Goal: Information Seeking & Learning: Understand process/instructions

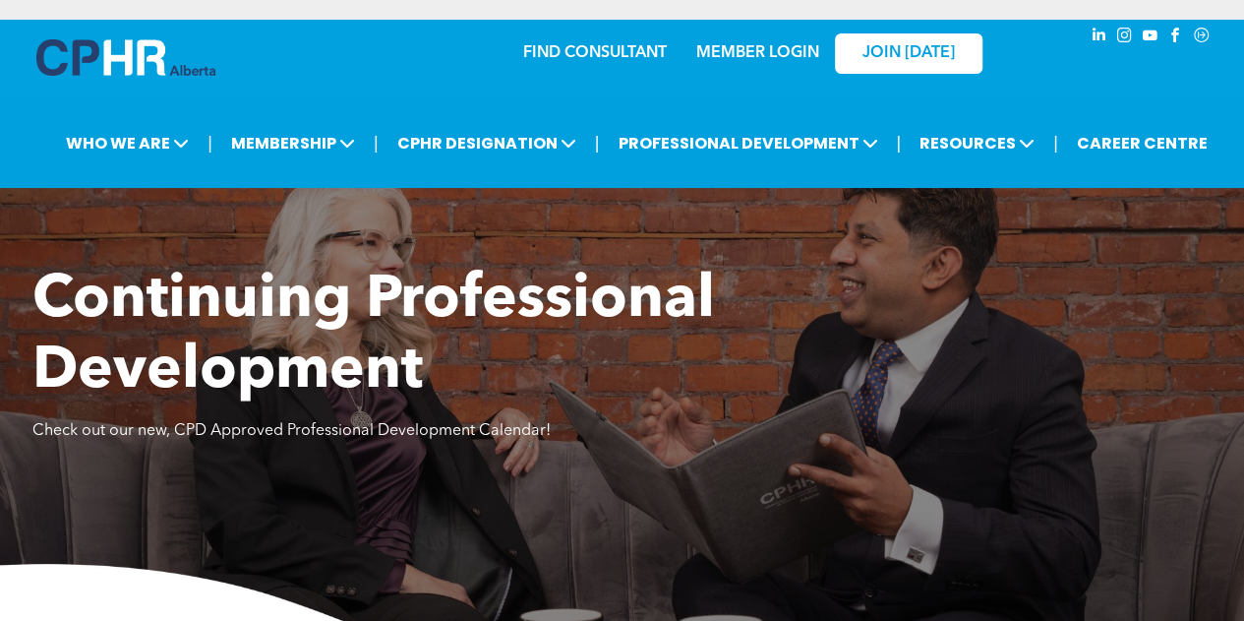
drag, startPoint x: 293, startPoint y: 76, endPoint x: 578, endPoint y: 391, distance: 425.5
click at [295, 76] on div "FIND CONSULTANT MEMBER LOGIN JOIN [DATE]" at bounding box center [622, 52] width 787 height 64
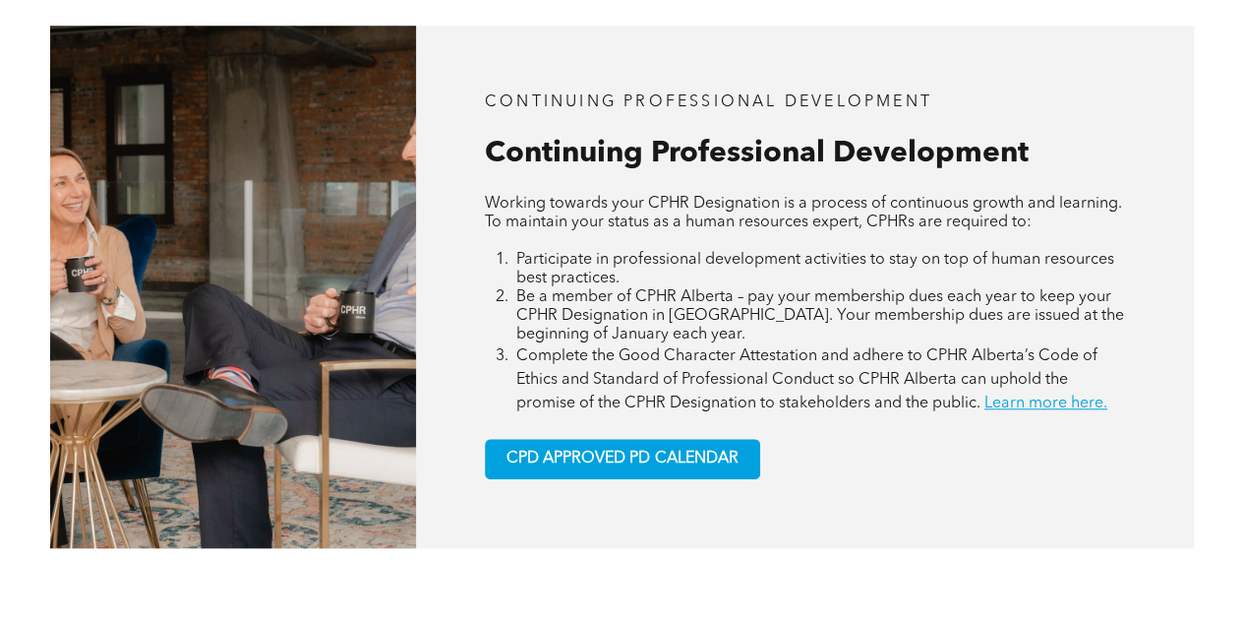
scroll to position [984, 0]
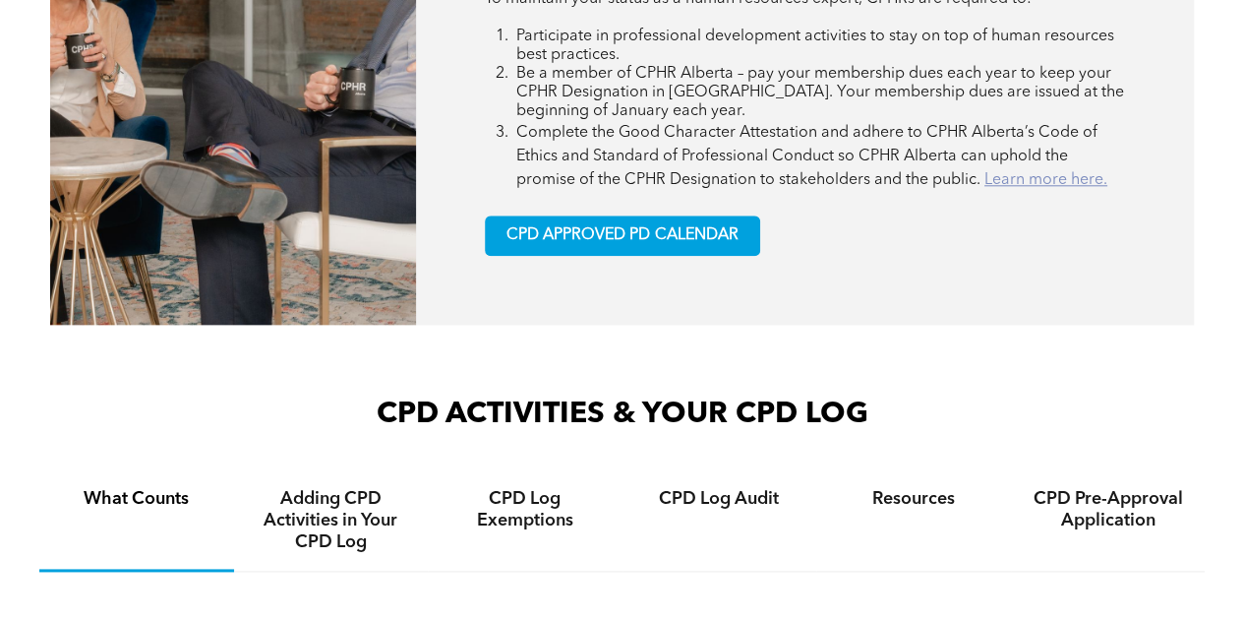
click at [1014, 184] on link "Learn more here." at bounding box center [1046, 180] width 123 height 16
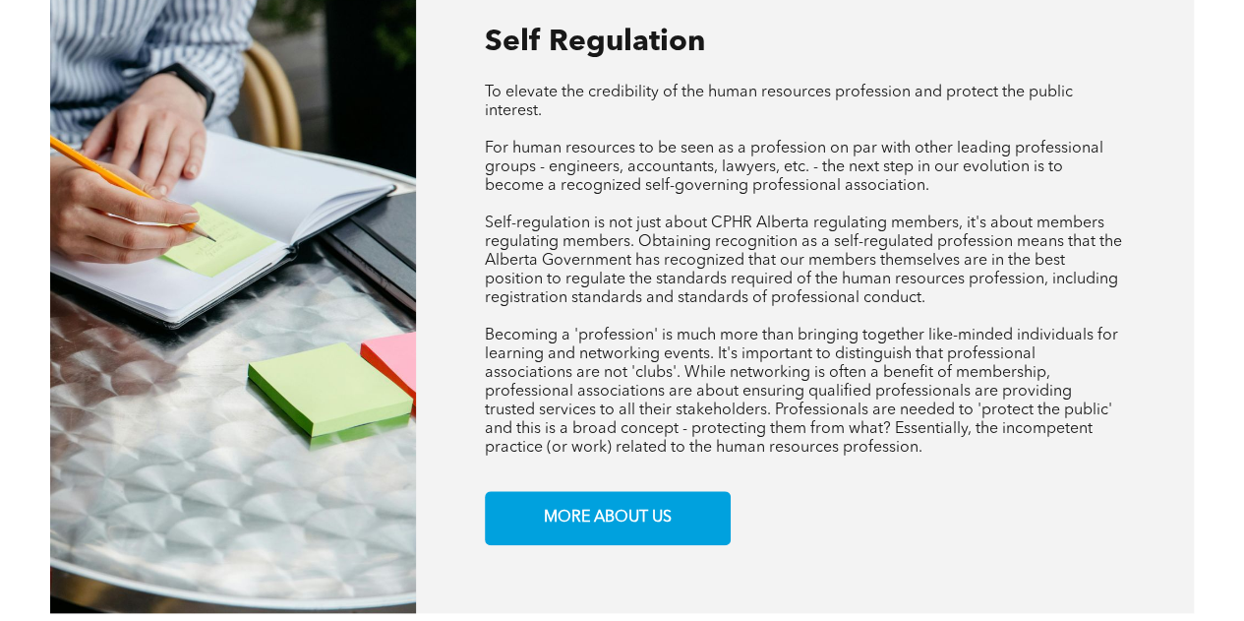
scroll to position [688, 0]
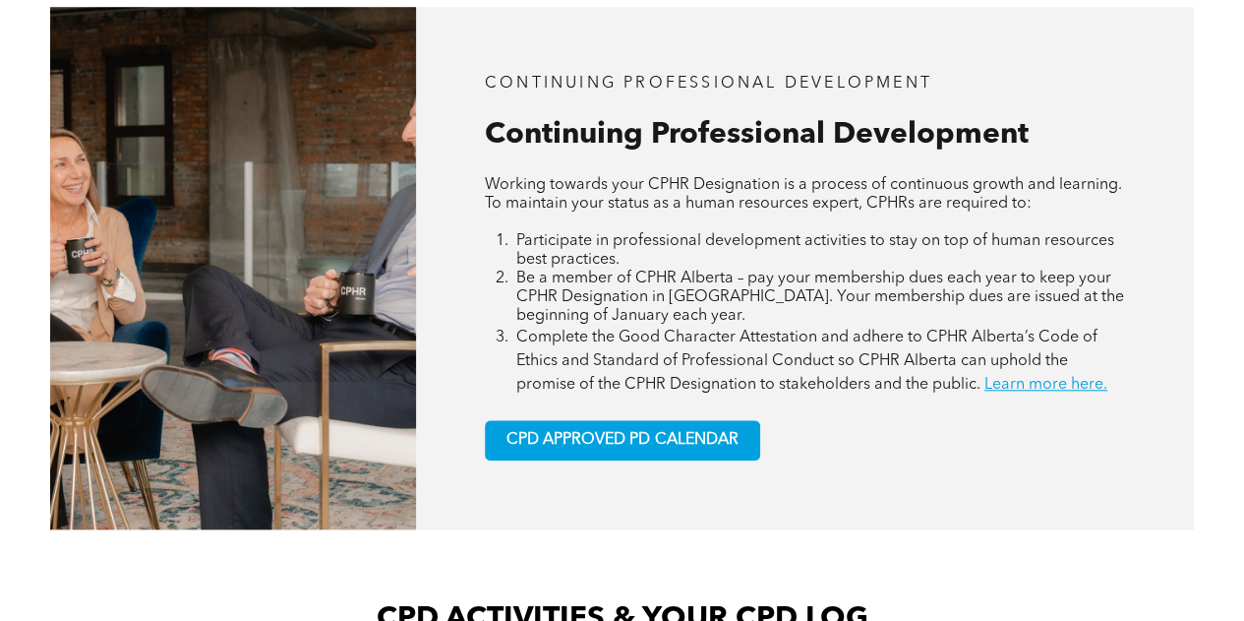
scroll to position [984, 0]
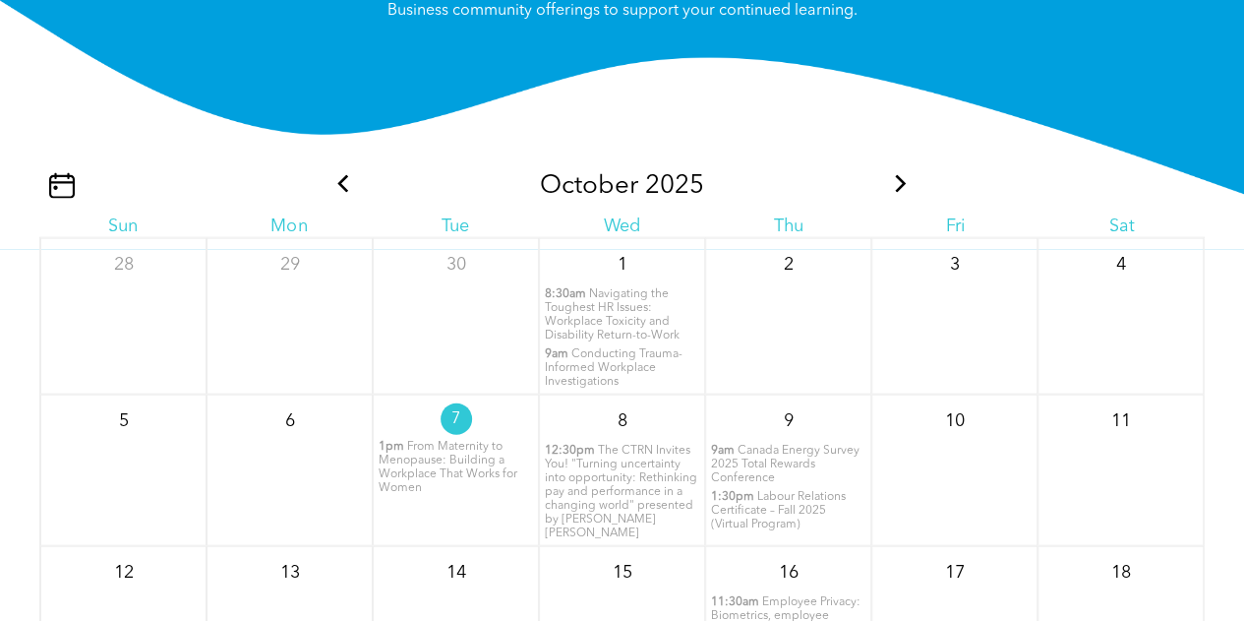
scroll to position [1869, 0]
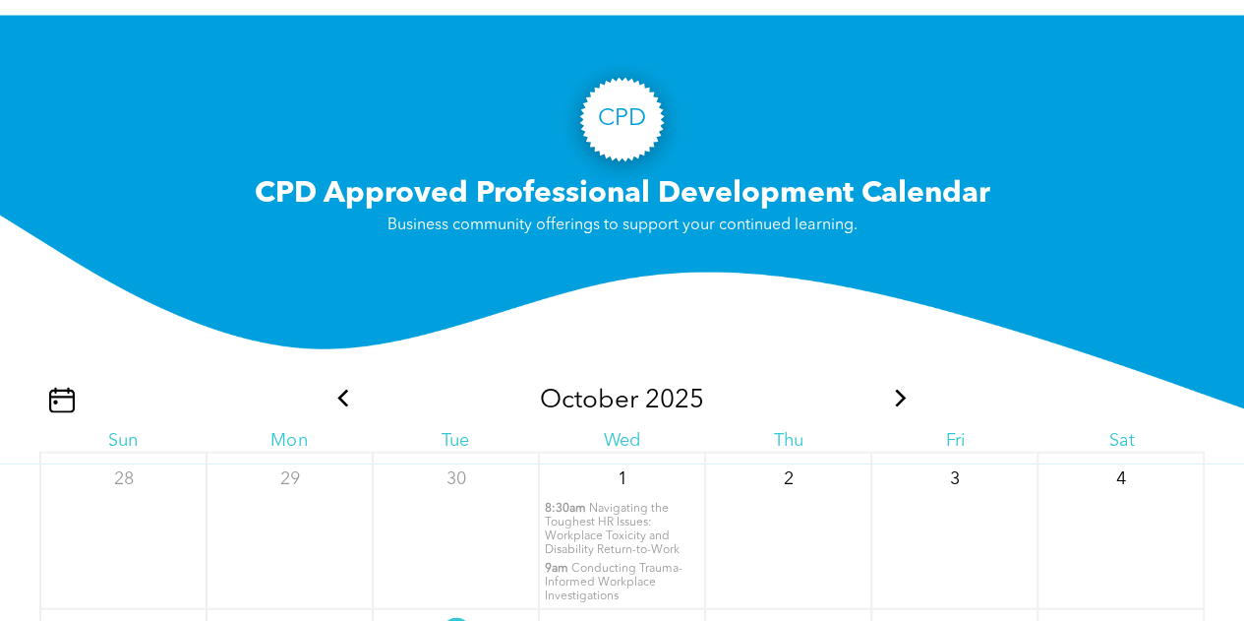
click at [869, 412] on div "[DATE]" at bounding box center [621, 401] width 583 height 30
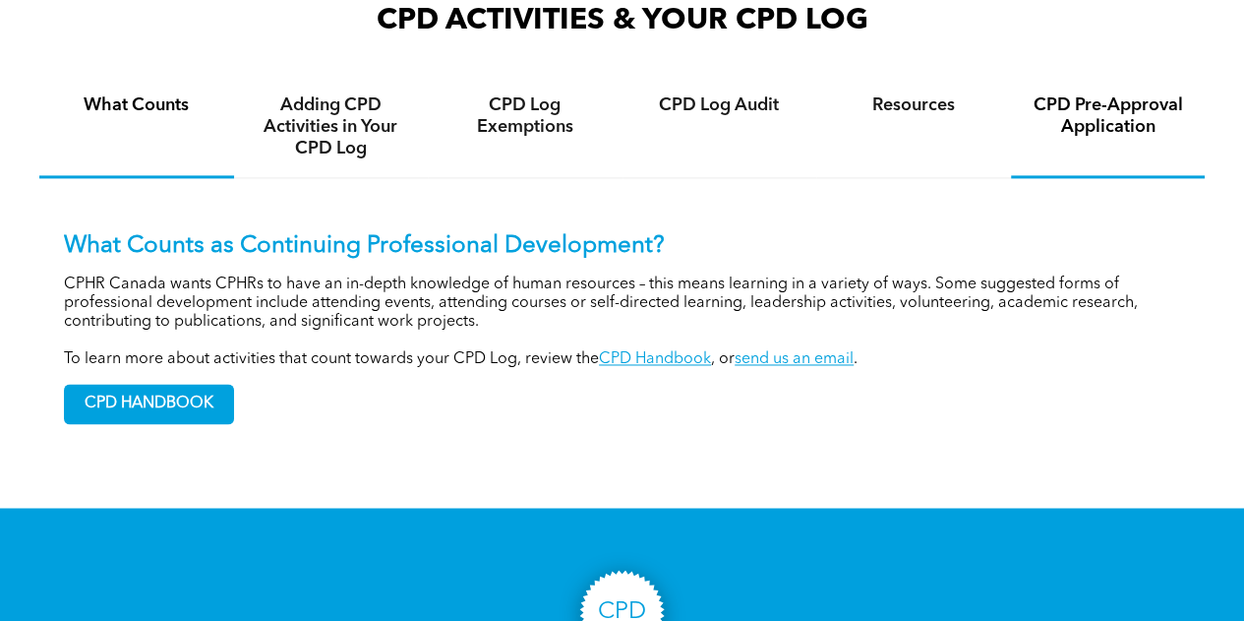
click at [1107, 131] on h4 "CPD Pre-Approval Application" at bounding box center [1108, 115] width 159 height 43
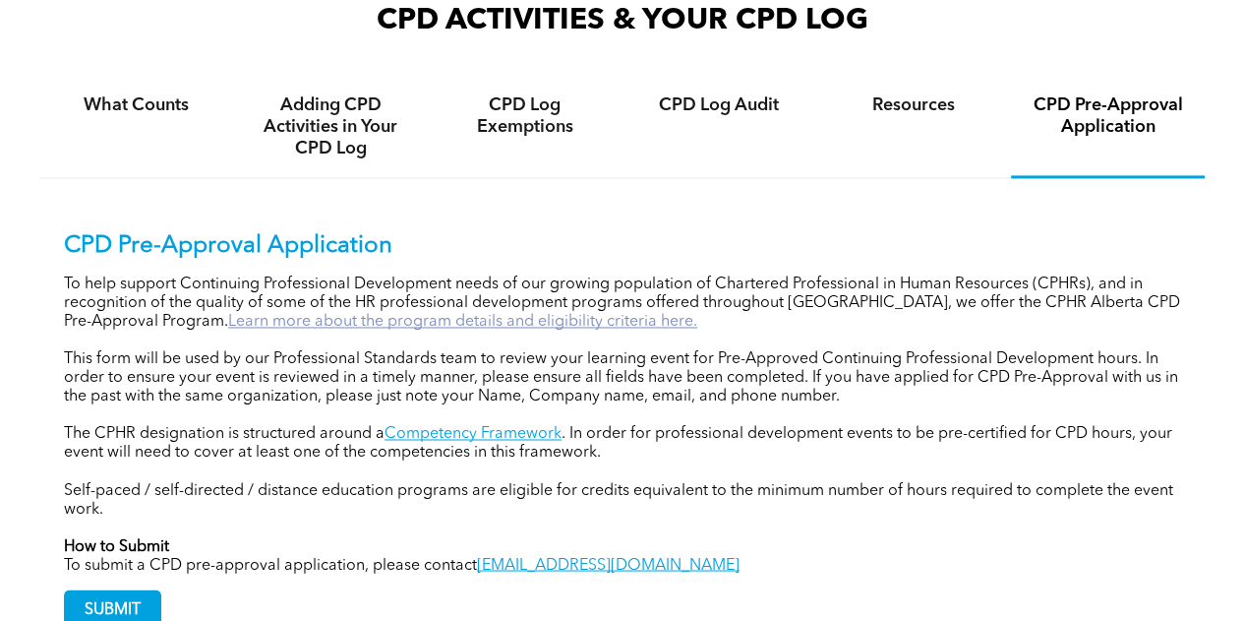
click at [480, 324] on link "Learn more about the program details and eligibility criteria here." at bounding box center [462, 322] width 469 height 16
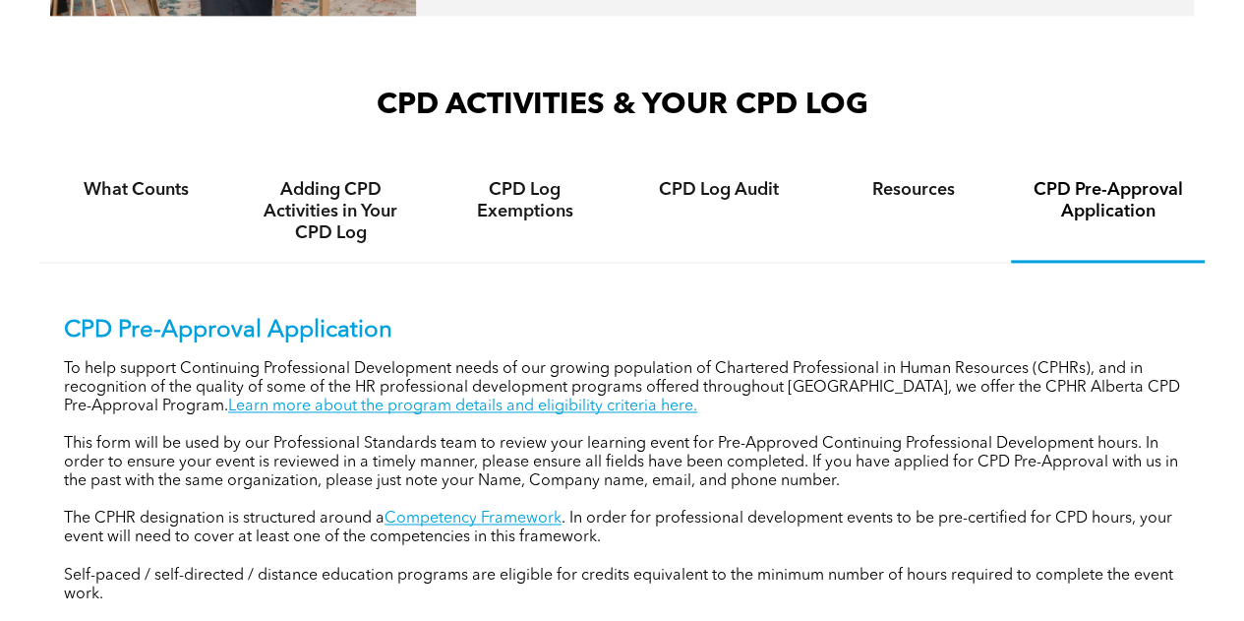
scroll to position [1279, 0]
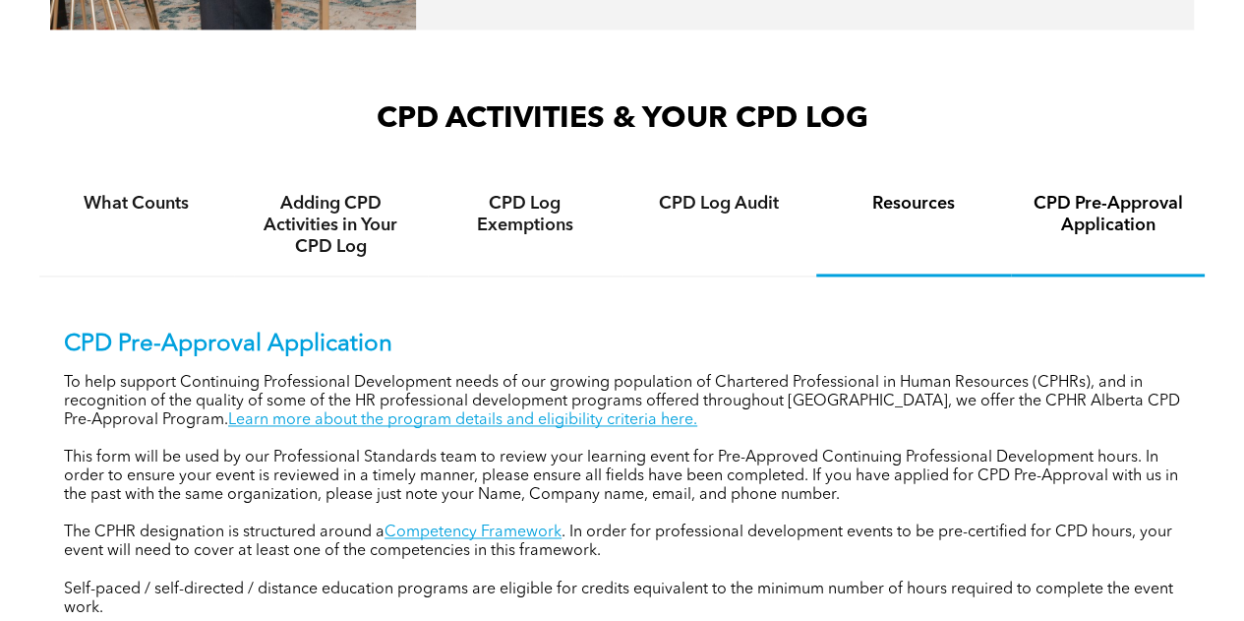
click at [909, 214] on h4 "Resources" at bounding box center [913, 204] width 159 height 22
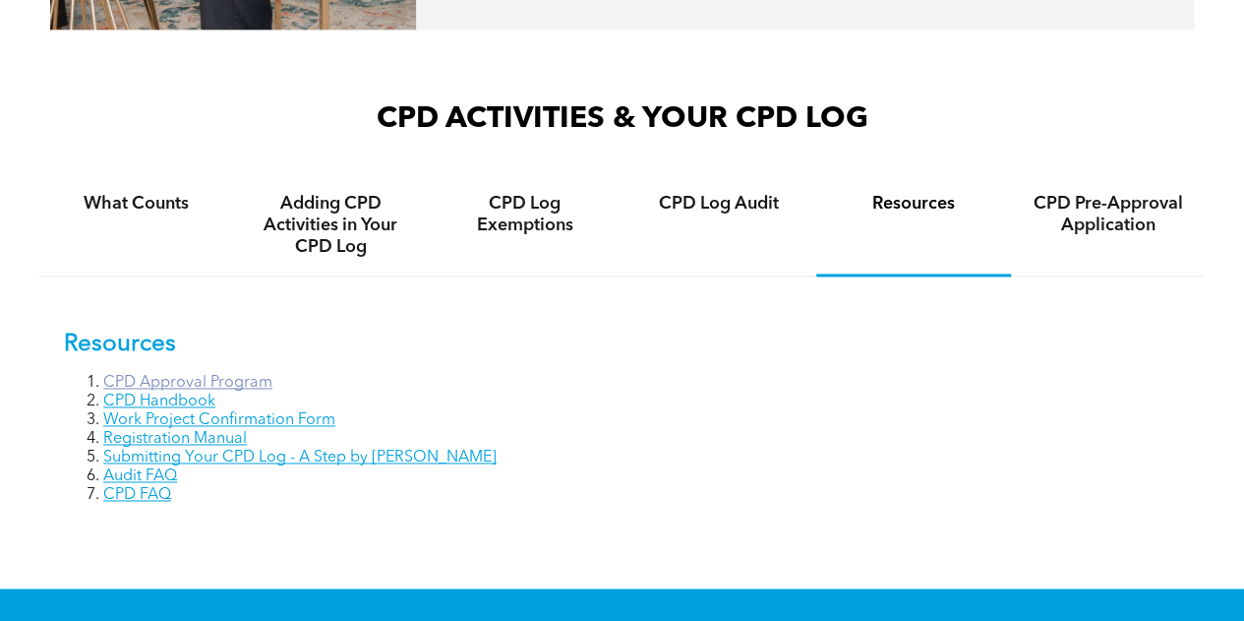
click at [230, 385] on link "CPD Approval Program" at bounding box center [187, 383] width 169 height 16
click at [233, 387] on link "CPD Approval Program" at bounding box center [187, 383] width 169 height 16
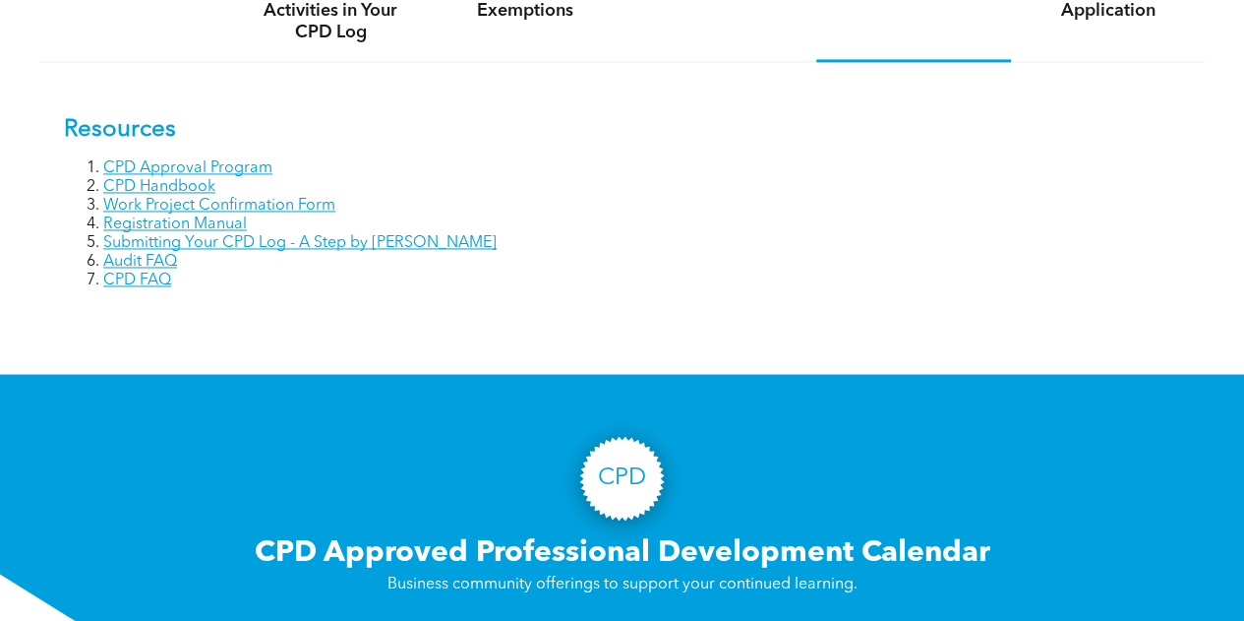
scroll to position [1377, 0]
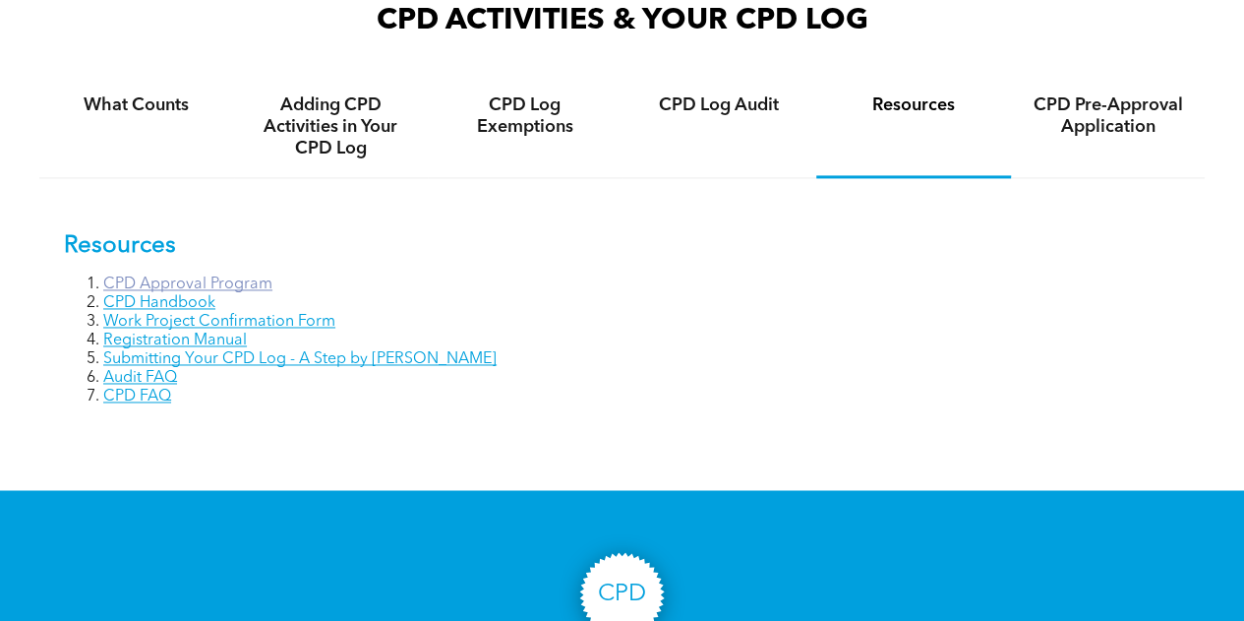
click at [250, 288] on link "CPD Approval Program" at bounding box center [187, 284] width 169 height 16
click at [133, 101] on h4 "What Counts" at bounding box center [136, 105] width 159 height 22
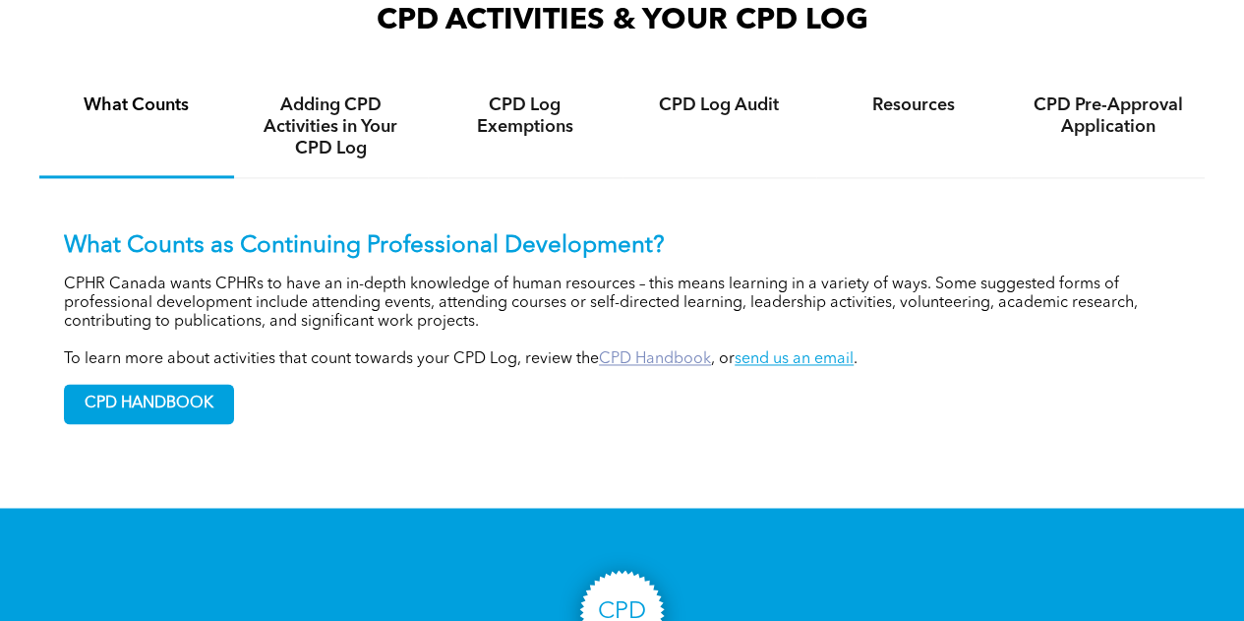
click at [649, 367] on link "CPD Handbook" at bounding box center [655, 359] width 112 height 16
